Goal: Navigation & Orientation: Find specific page/section

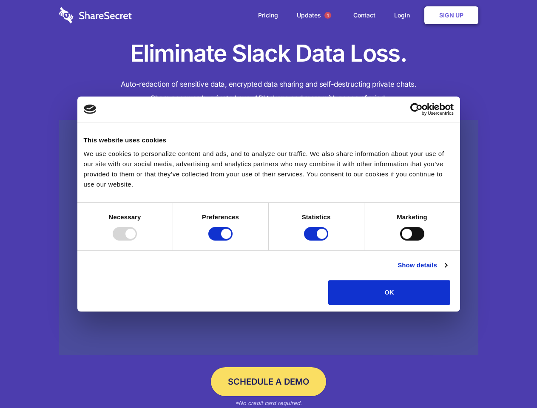
click at [137, 241] on div at bounding box center [125, 234] width 24 height 14
click at [233, 241] on input "Preferences" at bounding box center [221, 234] width 24 height 14
checkbox input "false"
click at [317, 241] on input "Statistics" at bounding box center [316, 234] width 24 height 14
checkbox input "false"
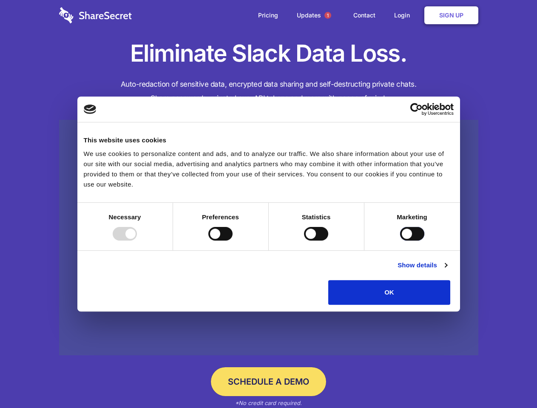
click at [400, 241] on input "Marketing" at bounding box center [412, 234] width 24 height 14
checkbox input "true"
click at [447, 271] on link "Show details" at bounding box center [422, 265] width 49 height 10
click at [0, 0] on div "Statistics 17 Statistic cookies help website owners to understand how visitors …" at bounding box center [0, 0] width 0 height 0
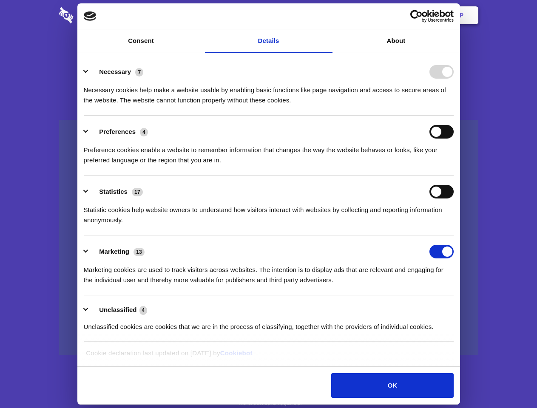
click at [328, 15] on span "1" at bounding box center [328, 15] width 7 height 7
